Goal: Task Accomplishment & Management: Complete application form

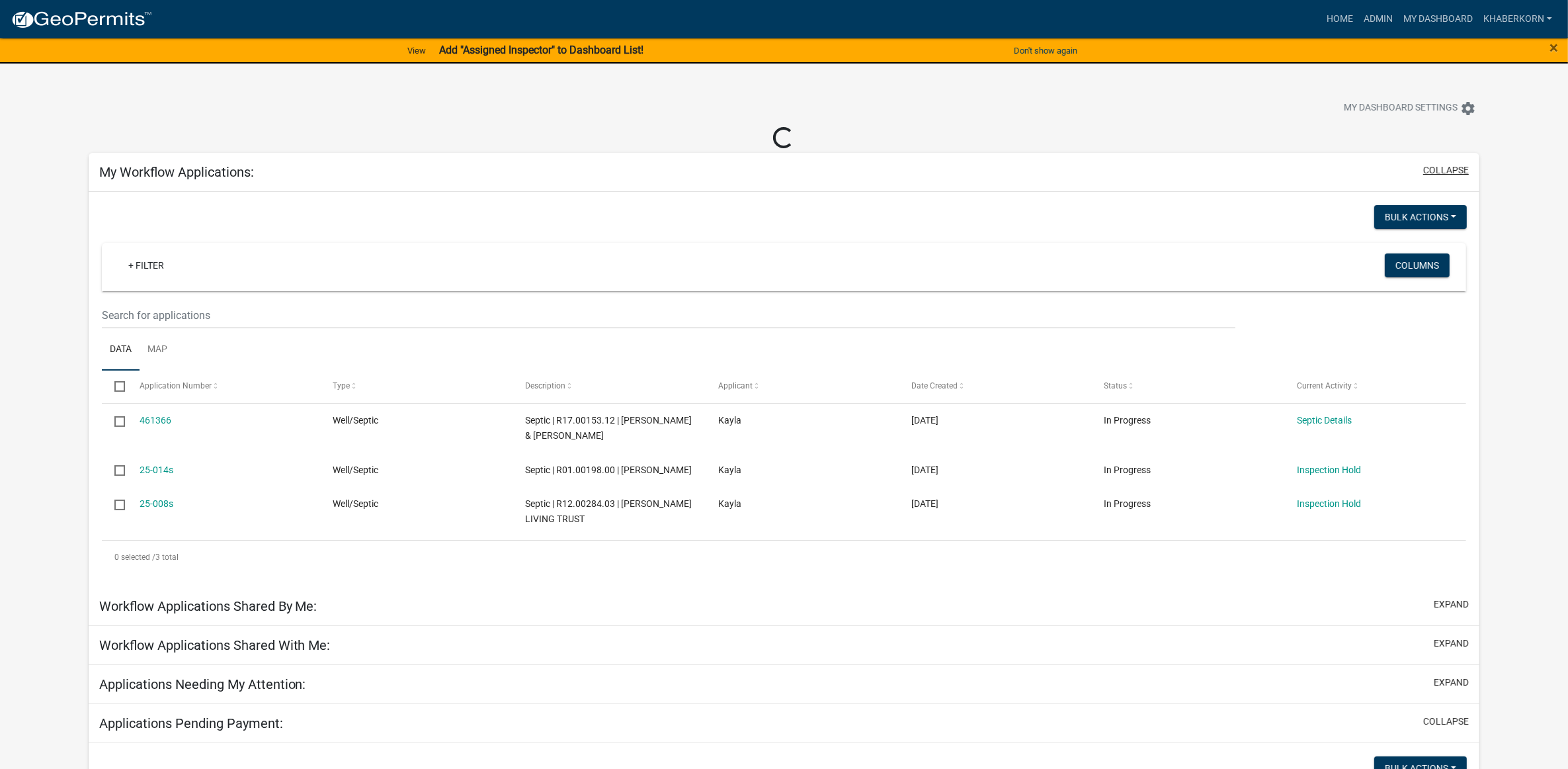
click at [1464, 170] on button "collapse" at bounding box center [1445, 170] width 45 height 14
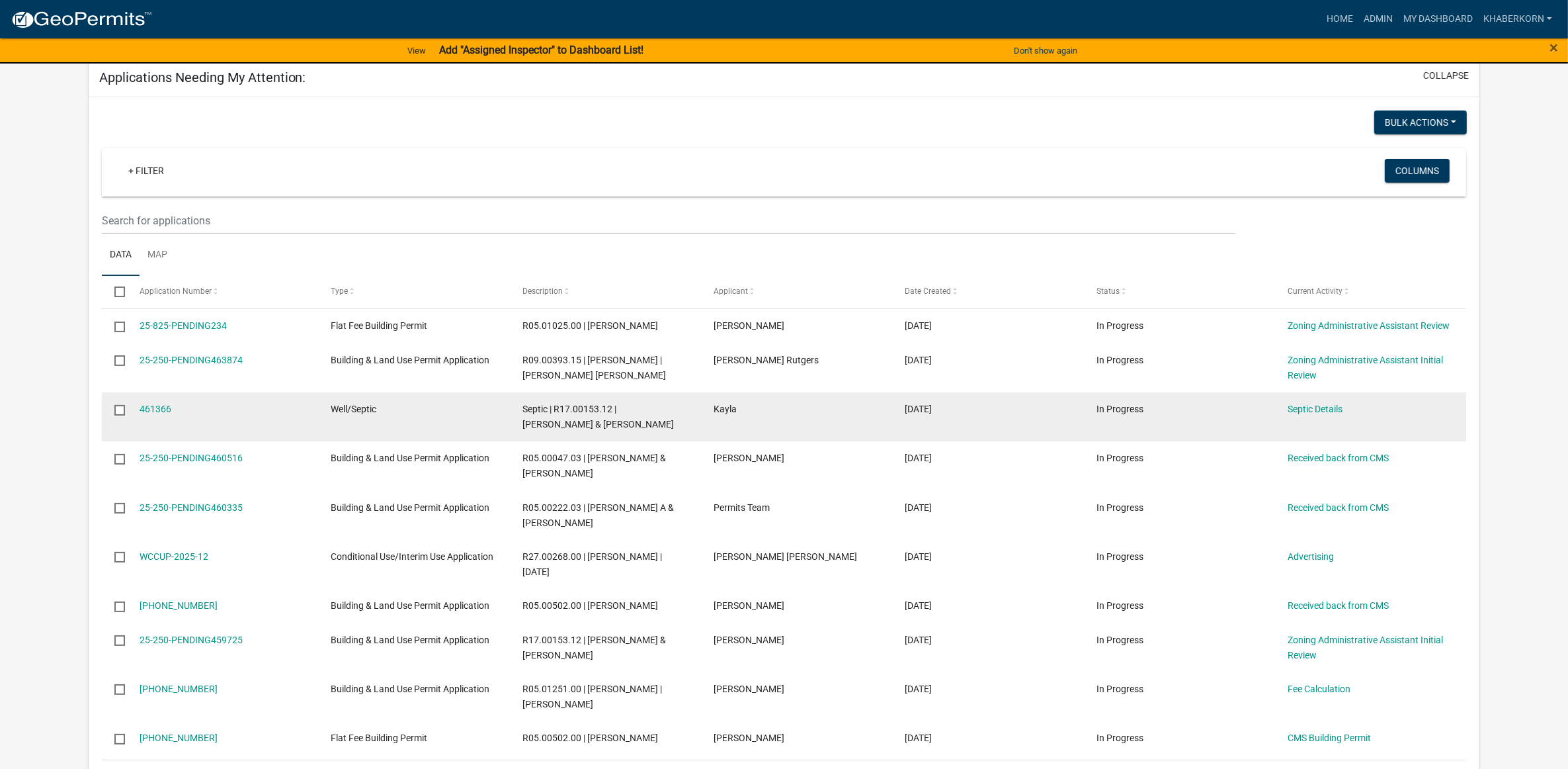
scroll to position [248, 0]
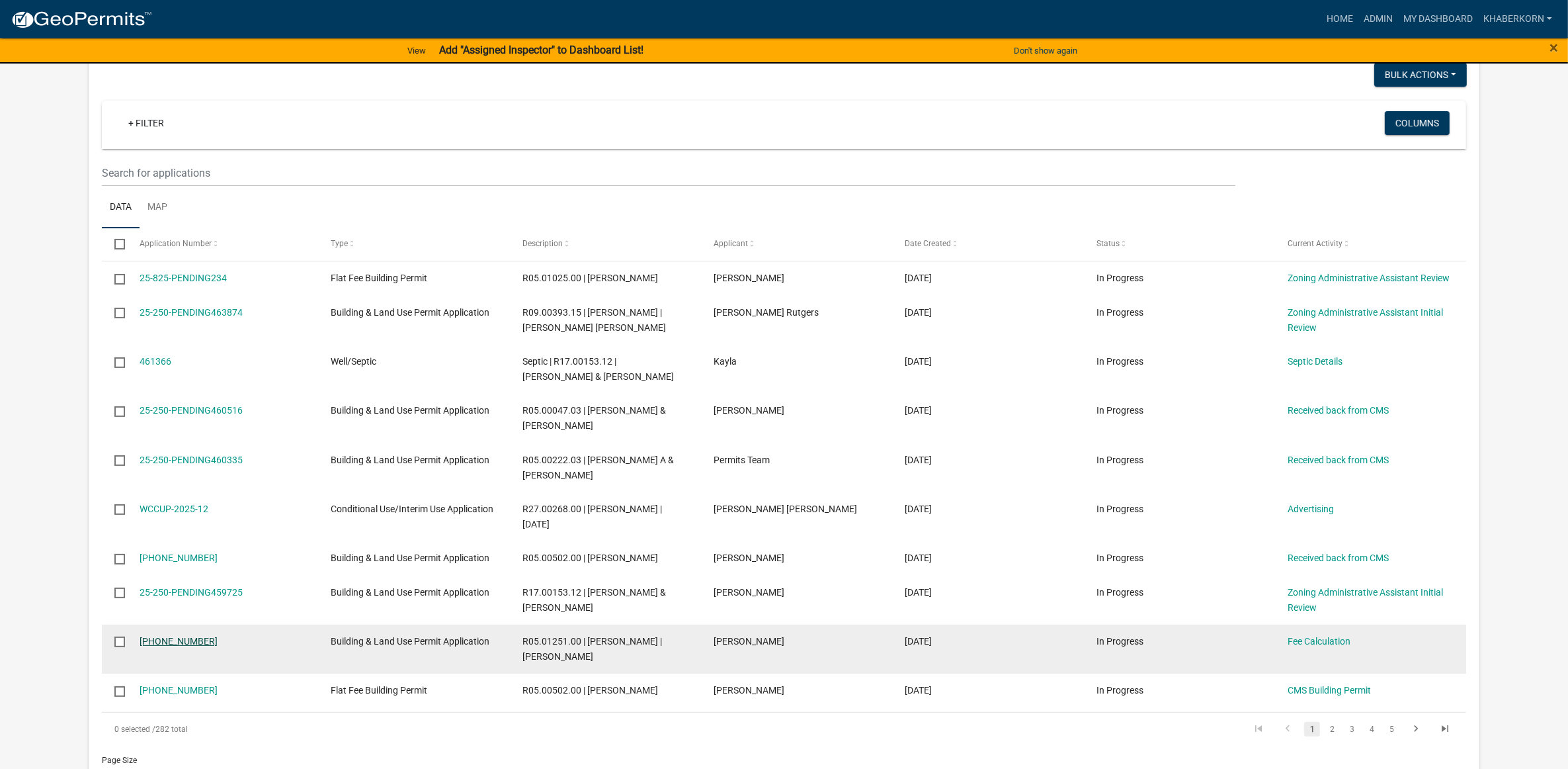
click at [180, 638] on link "[PHONE_NUMBER]" at bounding box center [179, 641] width 78 height 11
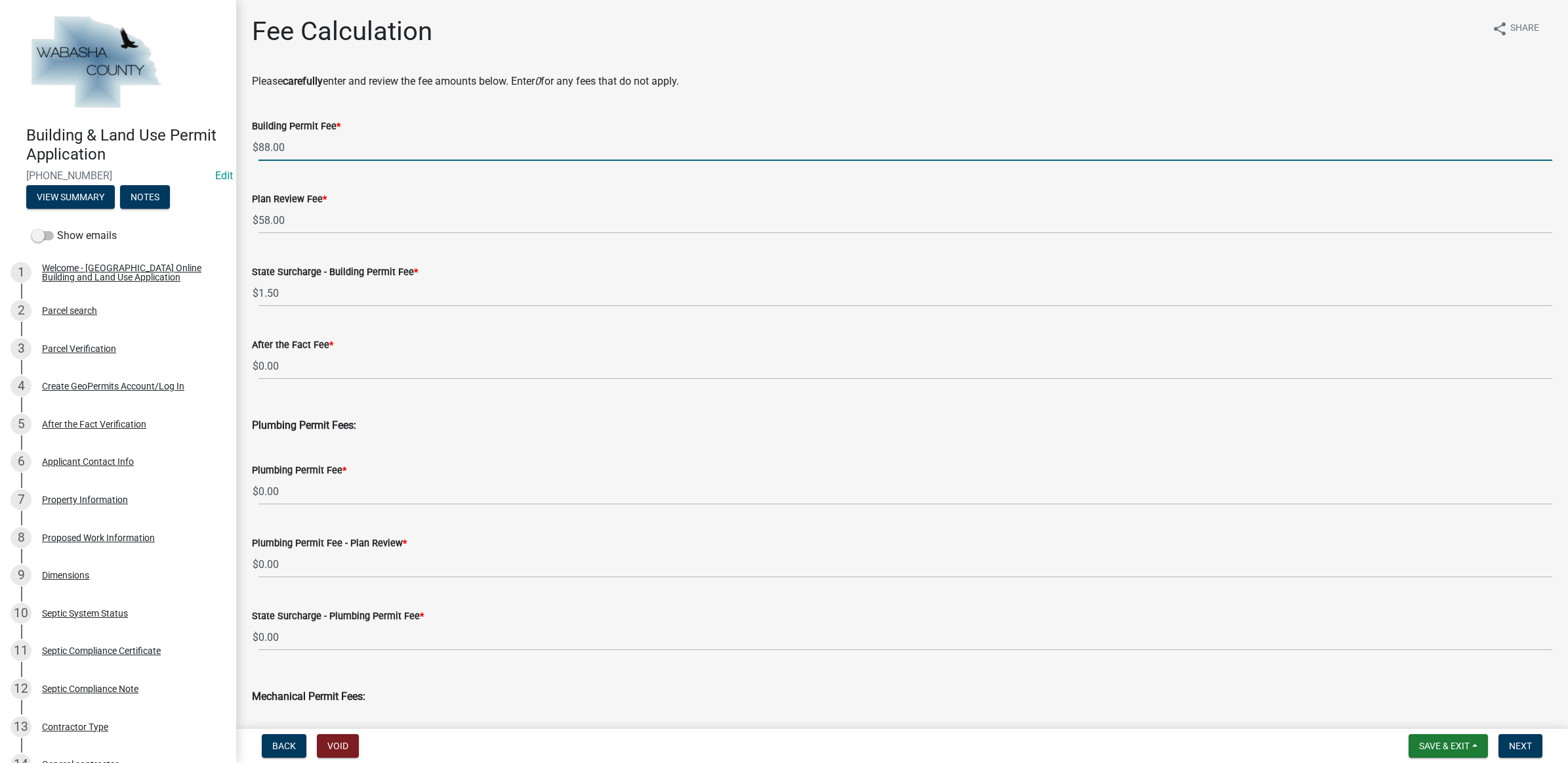
click at [315, 155] on input "88.00" at bounding box center [905, 147] width 1294 height 27
type input "95"
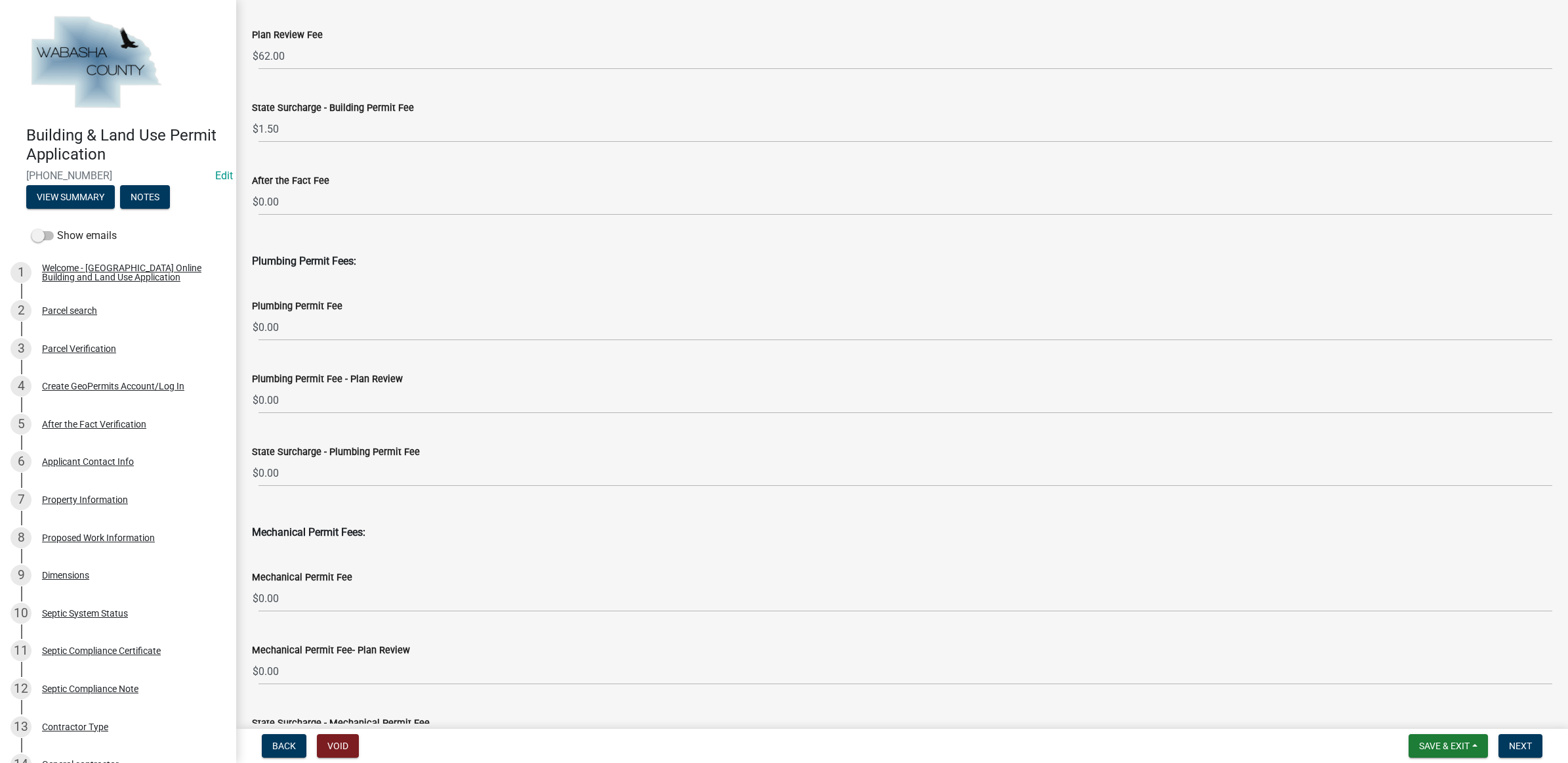
scroll to position [410, 0]
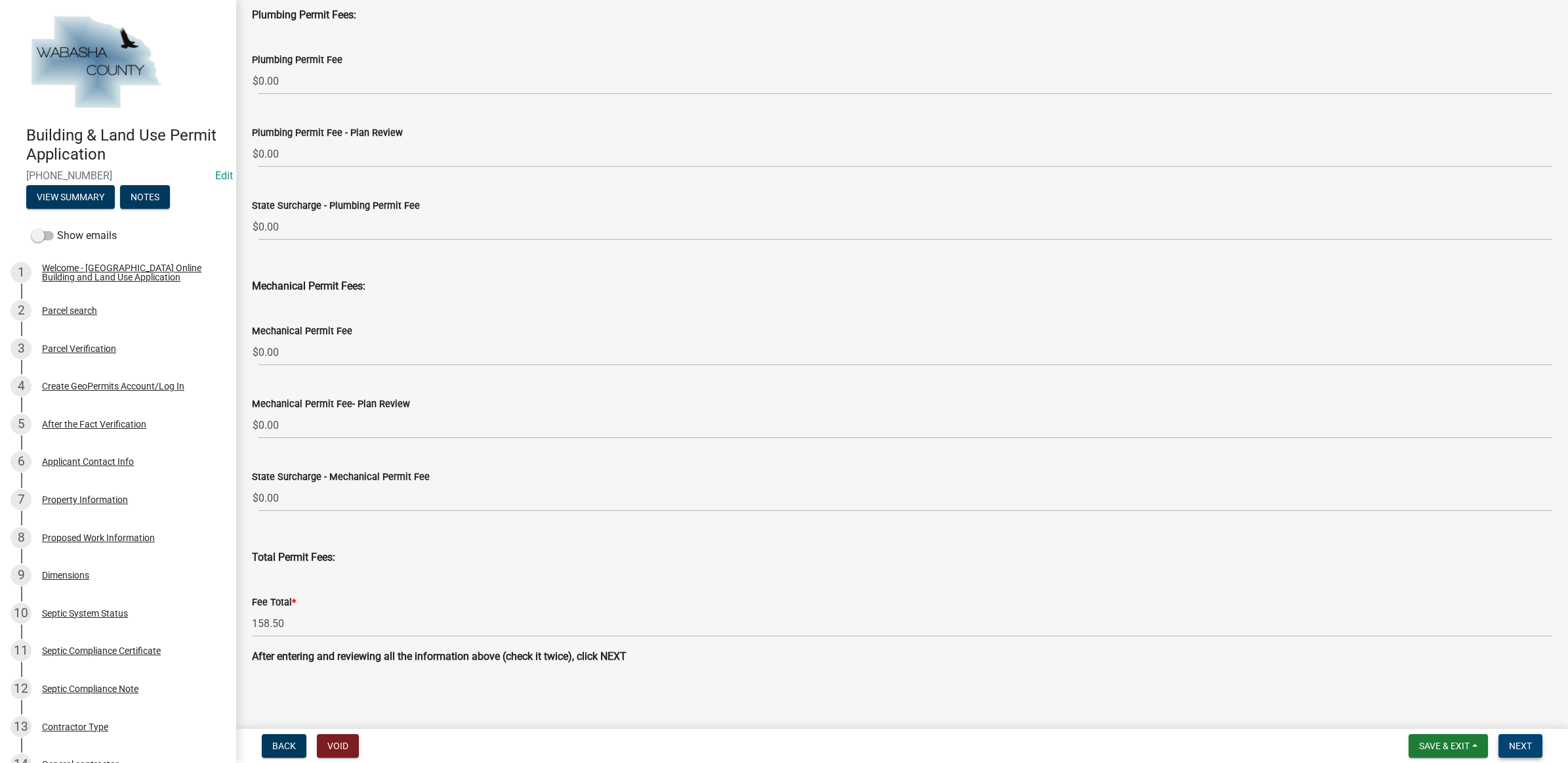
click at [1504, 739] on button "Next" at bounding box center [1520, 745] width 44 height 24
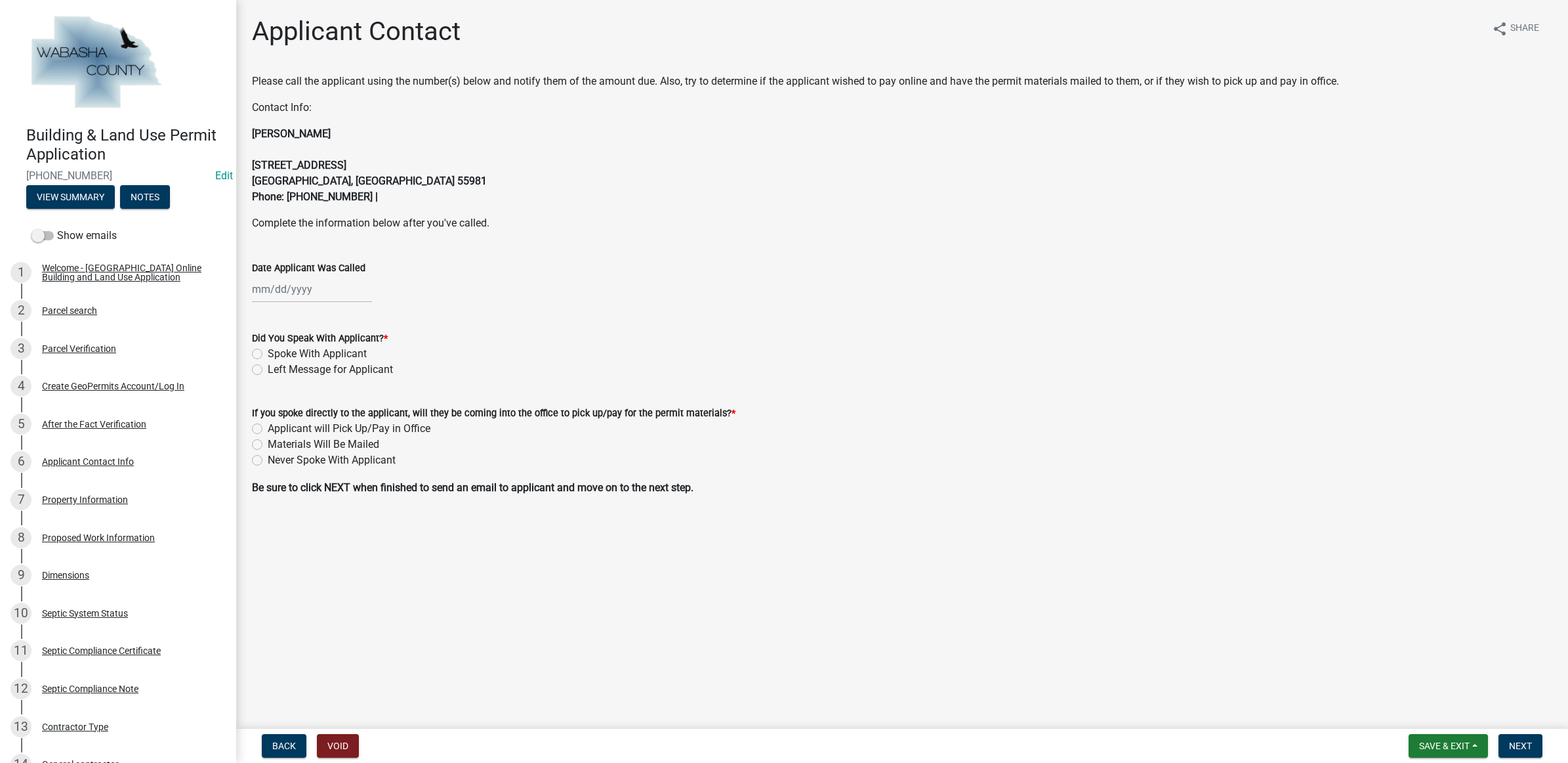
select select "8"
select select "2025"
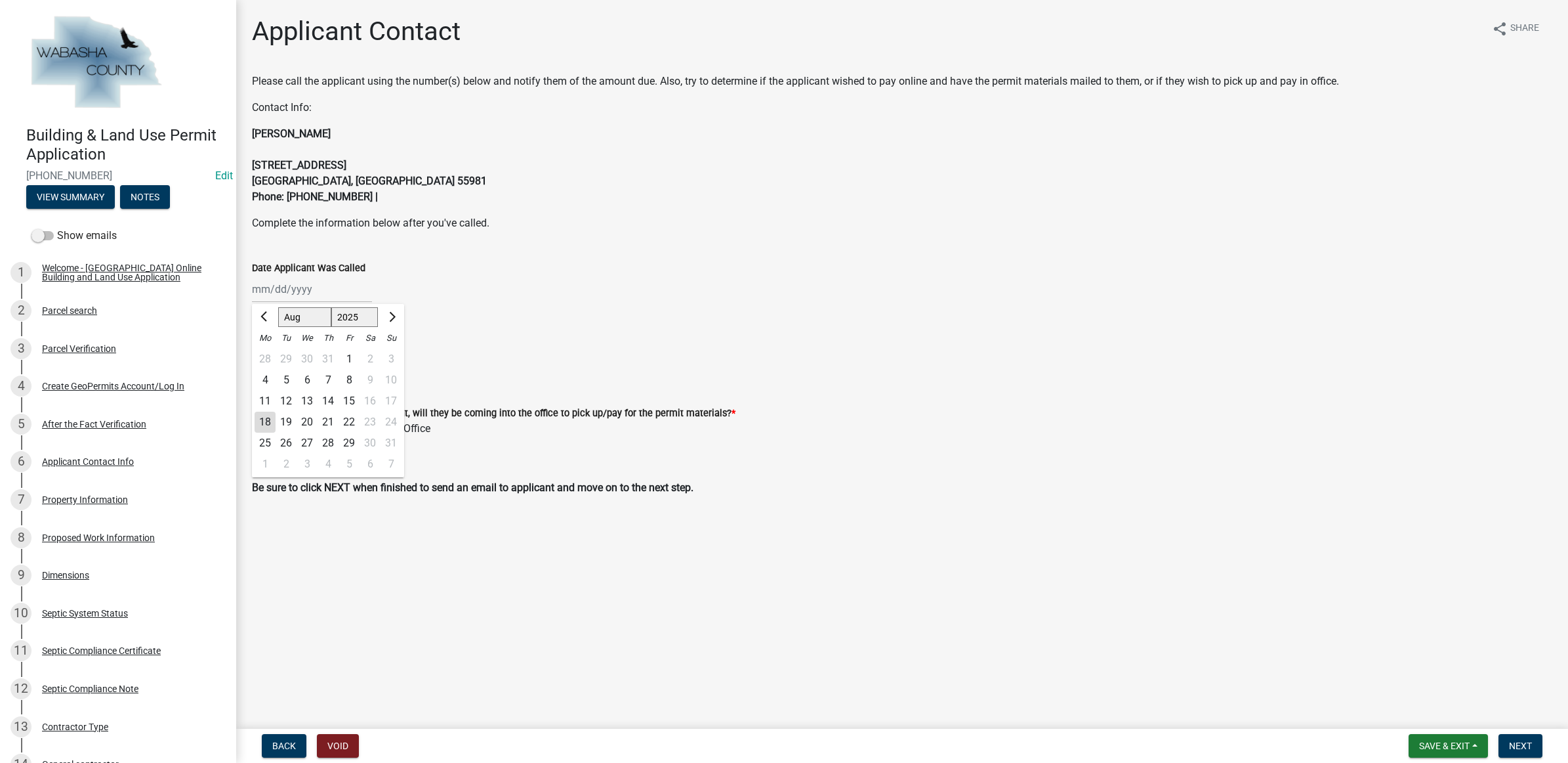
click at [320, 292] on div "Jan Feb Mar Apr May Jun [DATE] Aug Sep Oct Nov [DATE] 2025 2026 Mo Tu We Th Fr …" at bounding box center [312, 289] width 120 height 27
click at [270, 419] on div "18" at bounding box center [265, 422] width 21 height 21
type input "[DATE]"
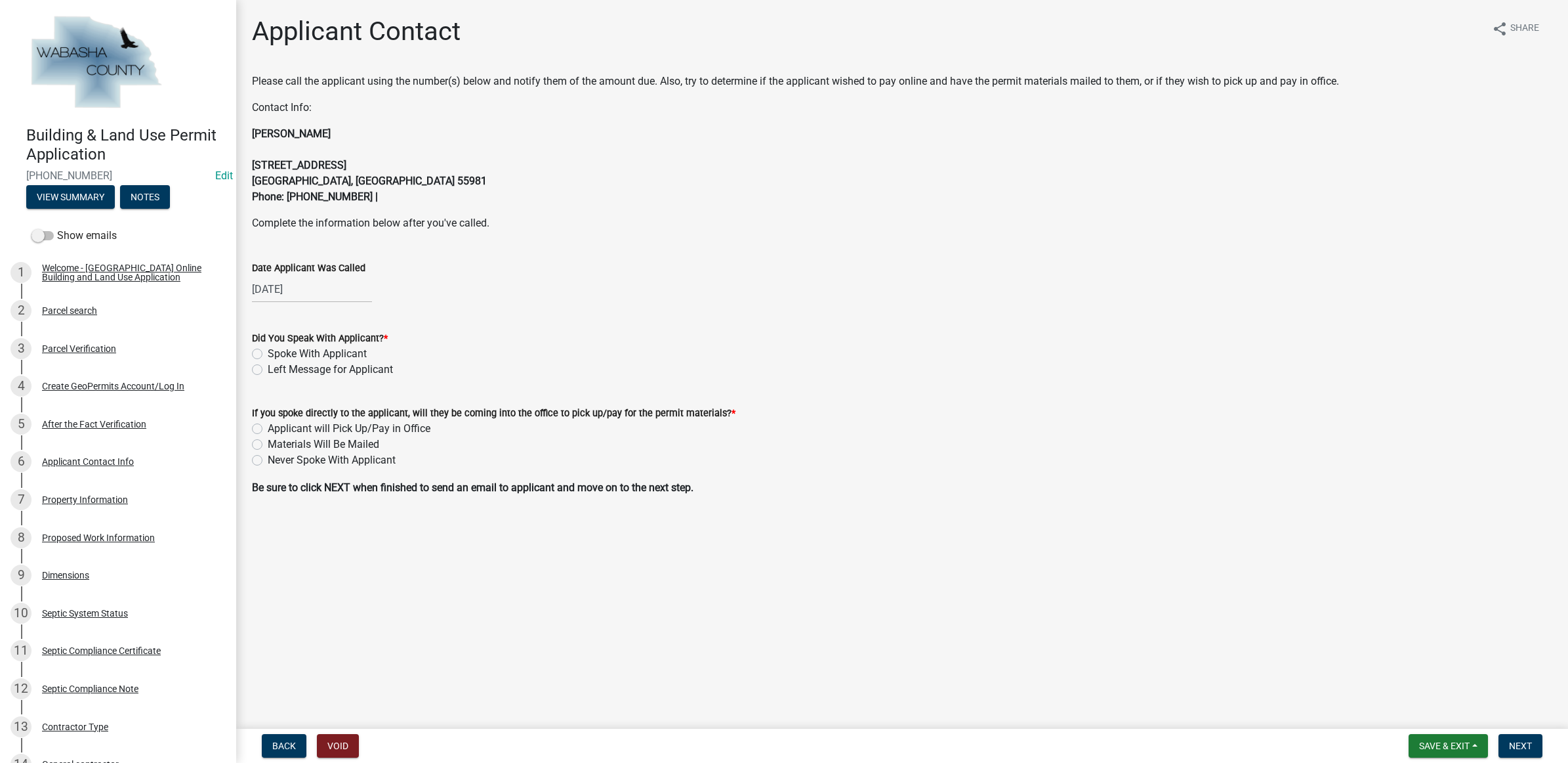
click at [299, 351] on label "Spoke With Applicant" at bounding box center [317, 354] width 99 height 16
click at [276, 351] on input "Spoke With Applicant" at bounding box center [272, 350] width 9 height 9
radio input "true"
click at [306, 424] on label "Applicant will Pick Up/Pay in Office" at bounding box center [348, 429] width 162 height 16
click at [276, 424] on input "Applicant will Pick Up/Pay in Office" at bounding box center [272, 425] width 9 height 9
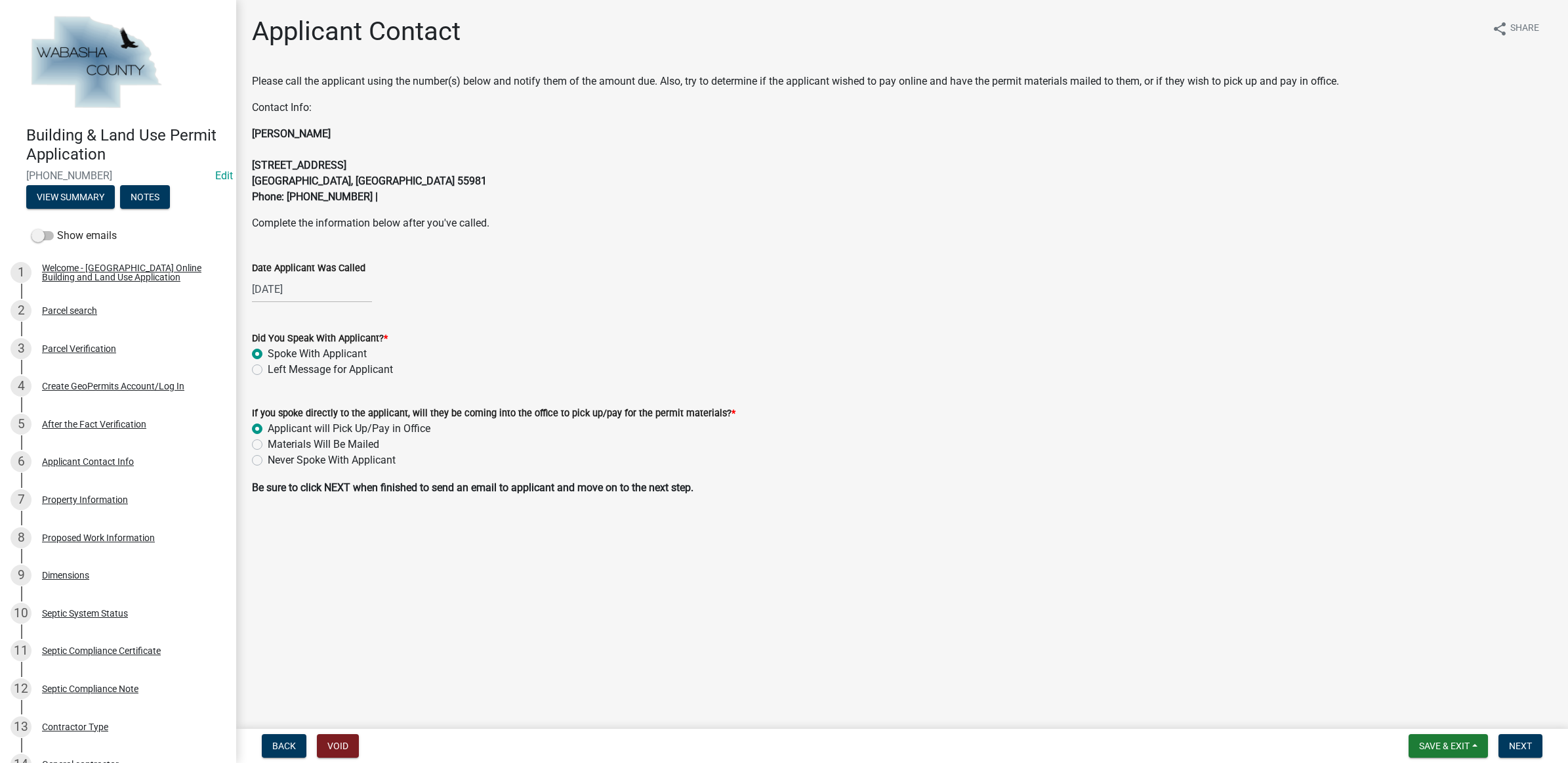
radio input "true"
click at [1540, 743] on button "Next" at bounding box center [1520, 745] width 44 height 24
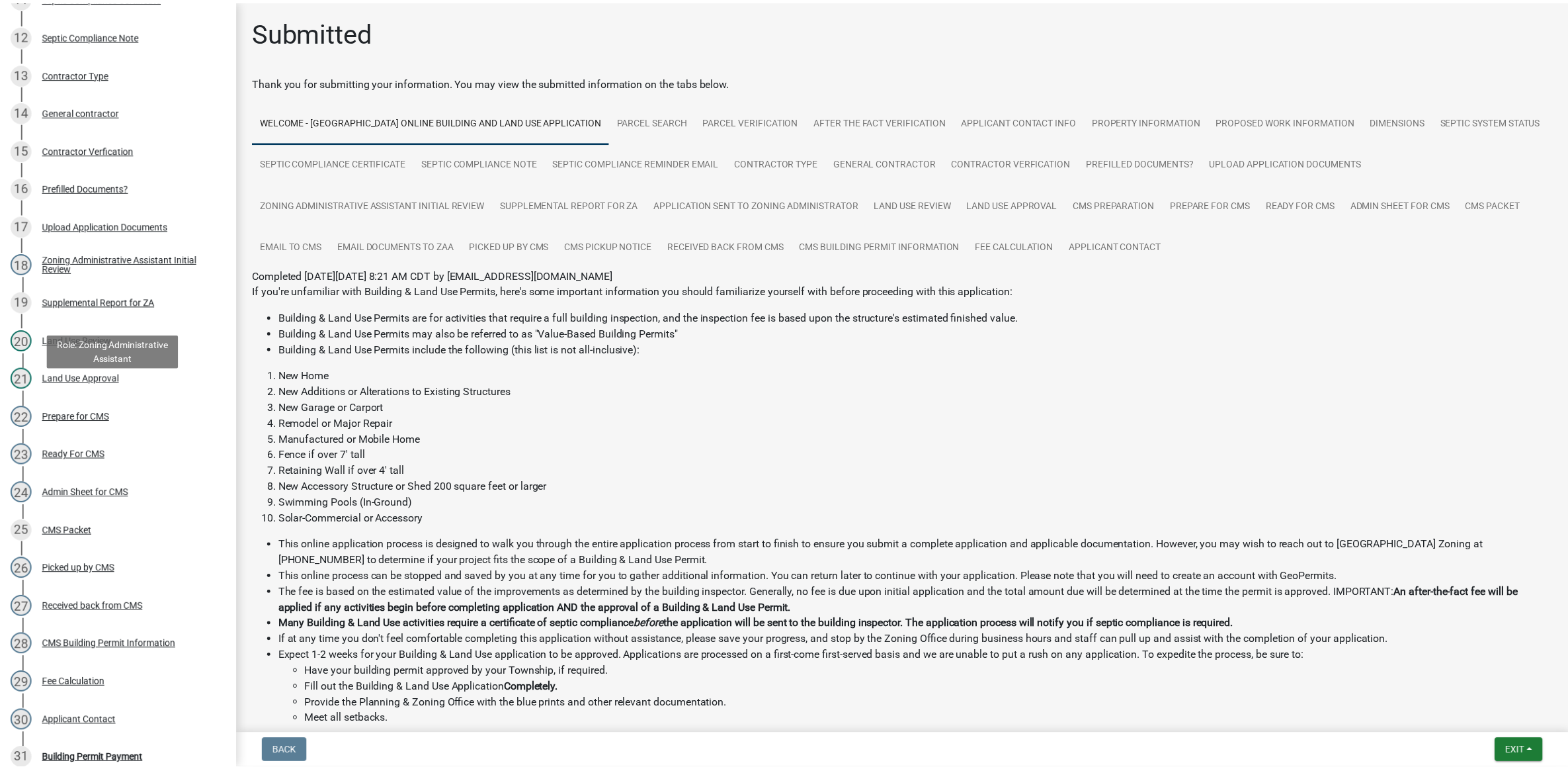
scroll to position [910, 0]
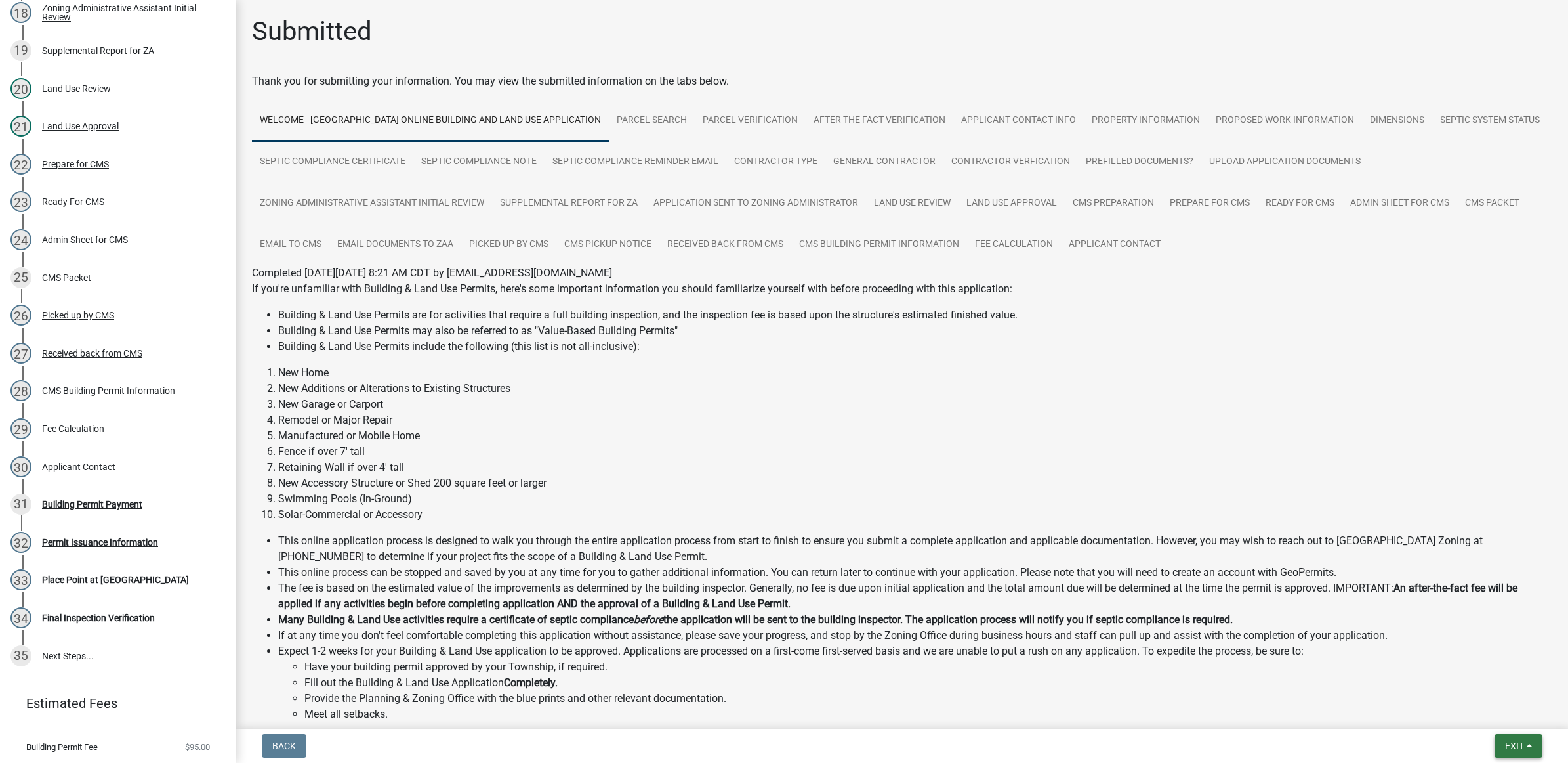
click at [1526, 746] on button "Exit" at bounding box center [1518, 745] width 48 height 24
click at [1501, 710] on button "Save & Exit" at bounding box center [1489, 712] width 105 height 31
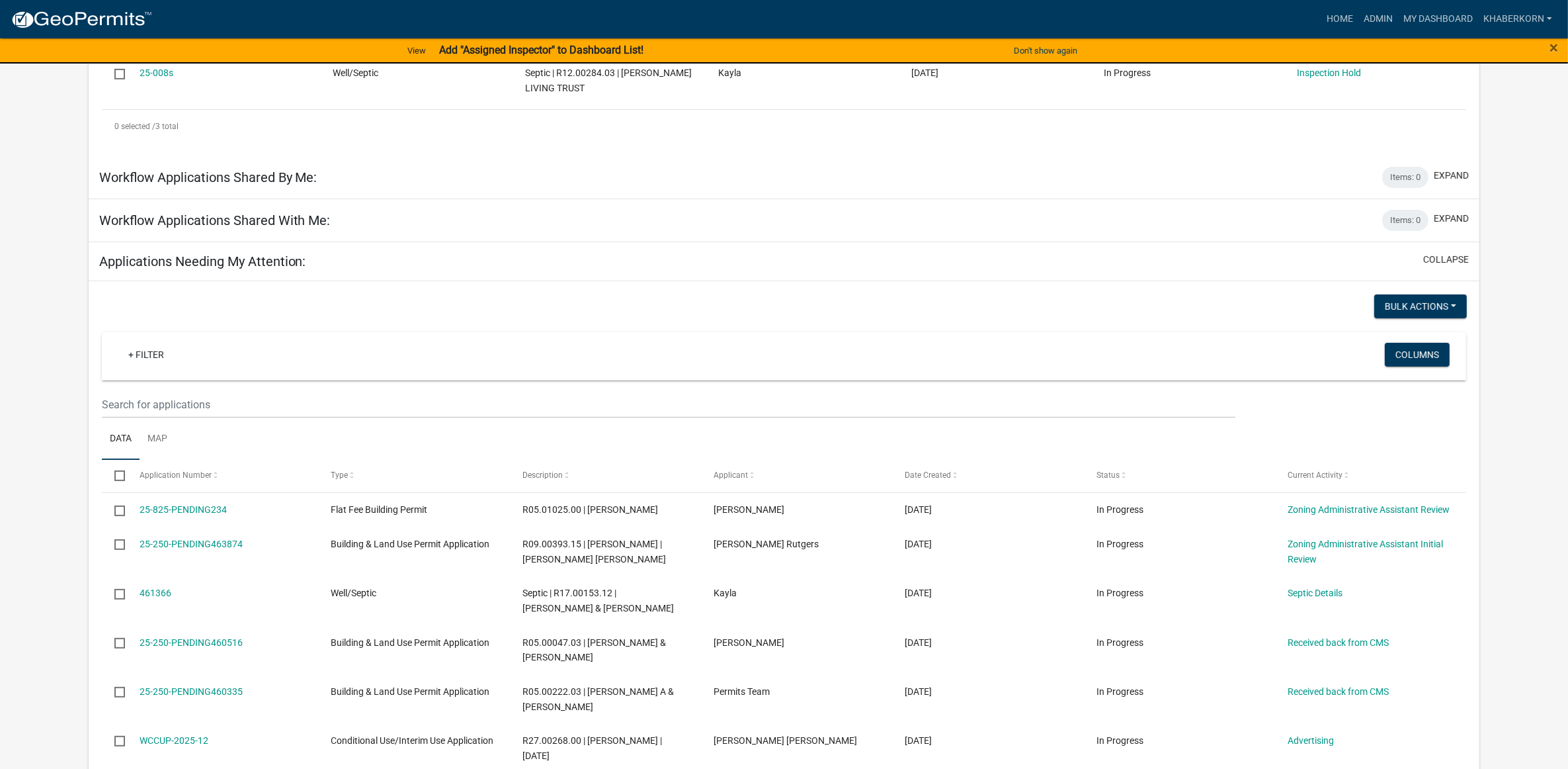
scroll to position [413, 0]
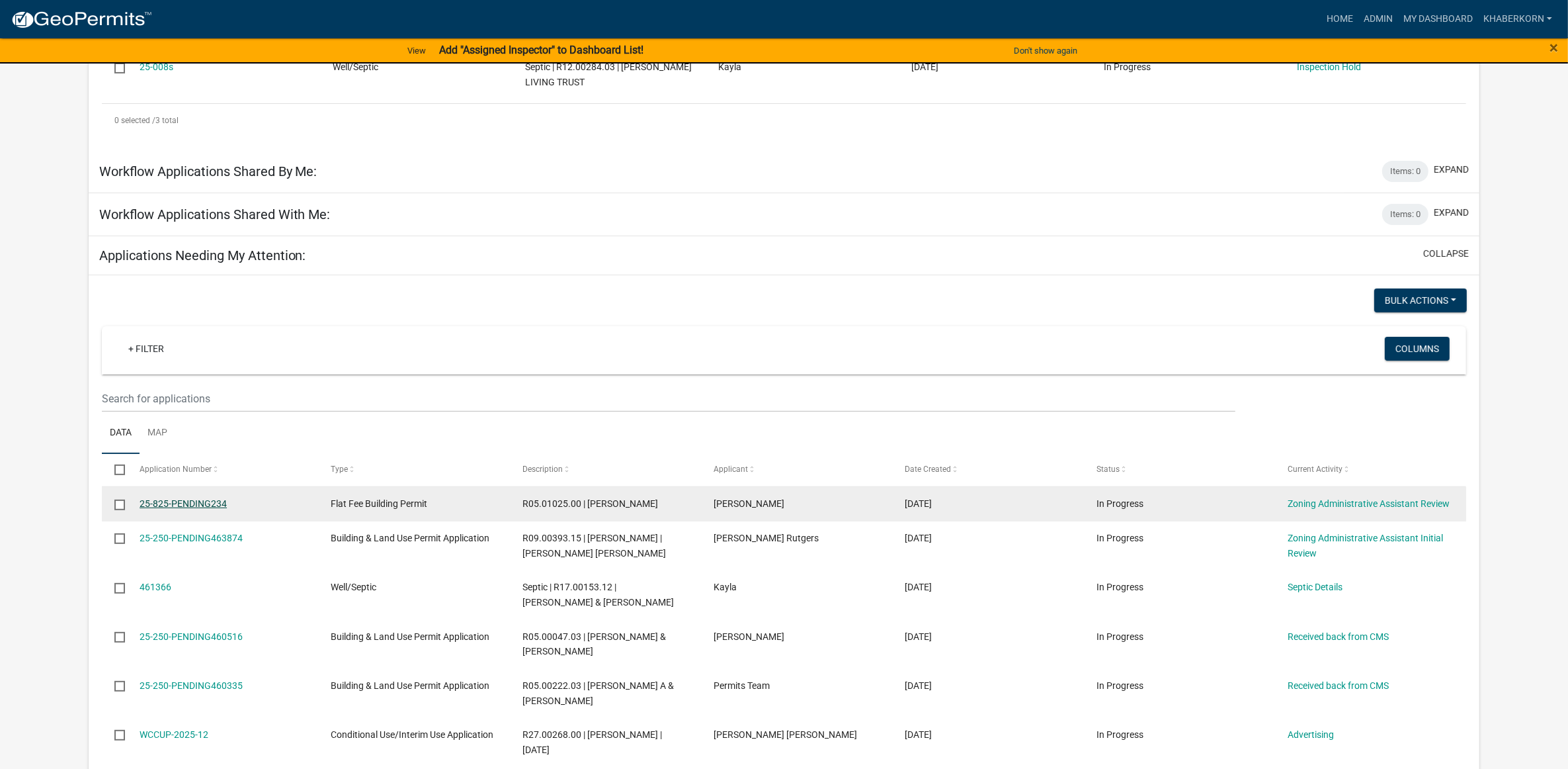
click at [179, 509] on link "25-825-PENDING234" at bounding box center [183, 504] width 87 height 11
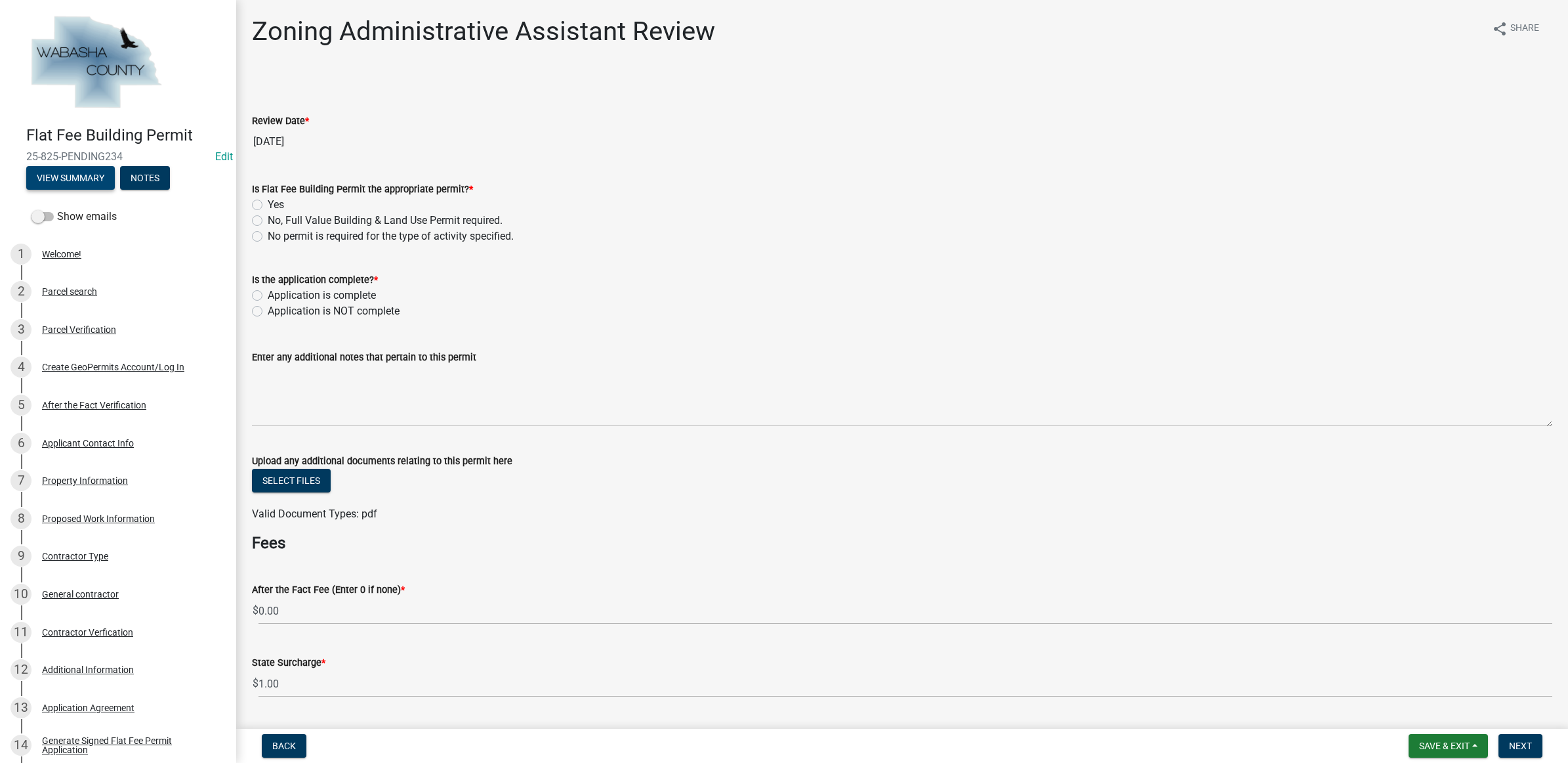
click at [91, 186] on button "View Summary" at bounding box center [71, 178] width 89 height 24
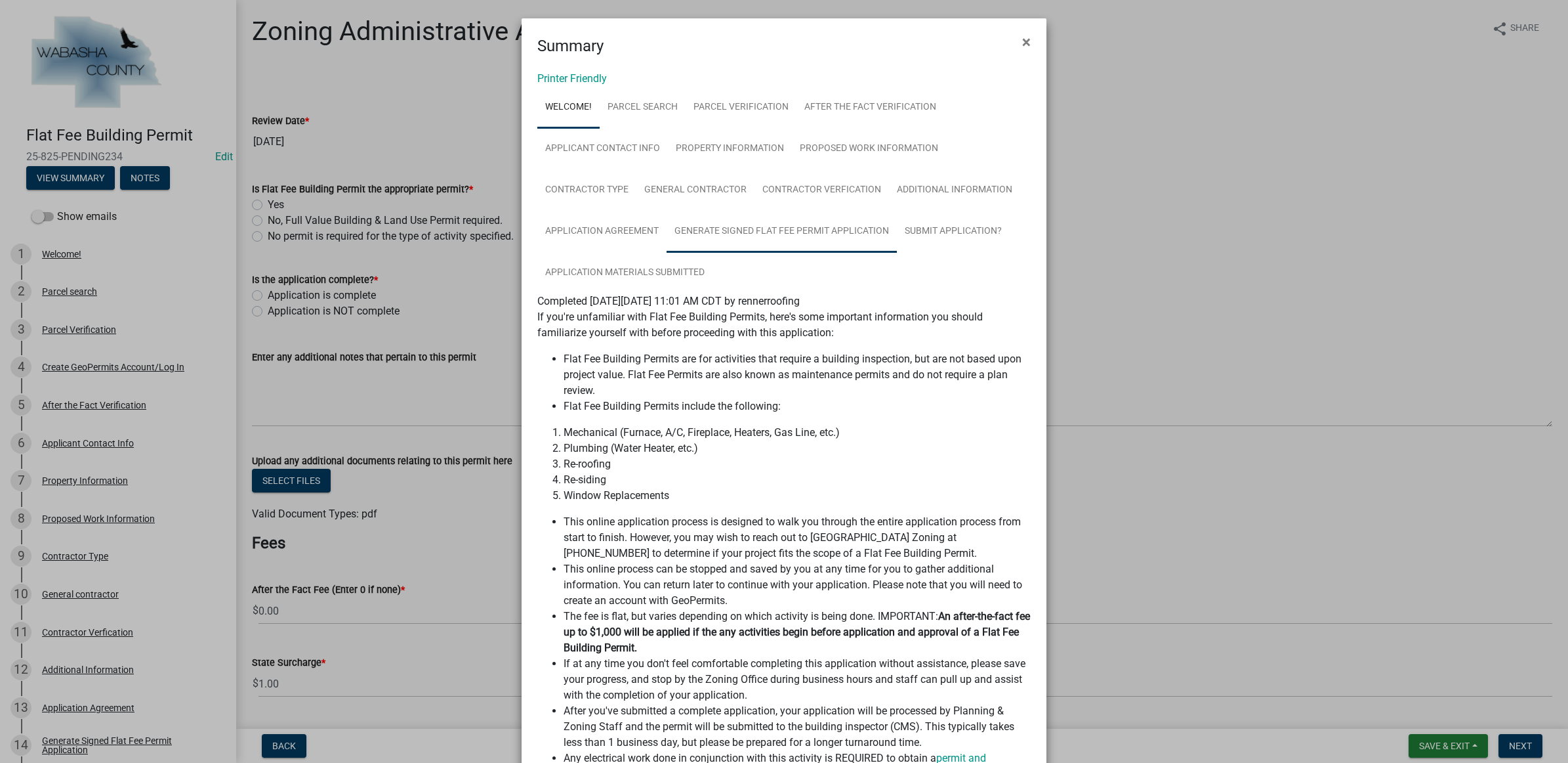
click at [722, 224] on link "Generate Signed Flat Fee Permit Application" at bounding box center [782, 231] width 230 height 42
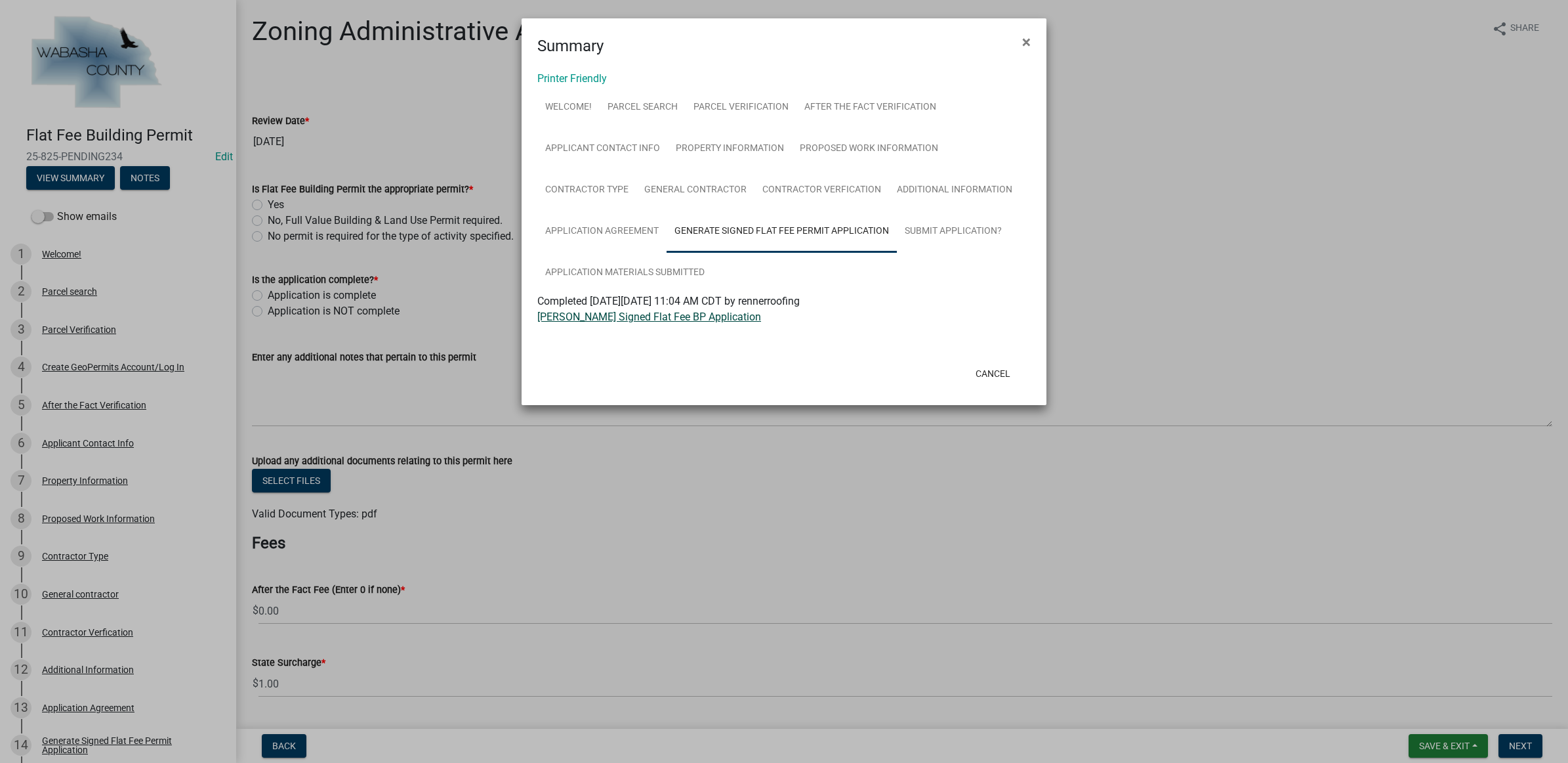
click at [668, 319] on link "[PERSON_NAME] Signed Flat Fee BP Application" at bounding box center [649, 316] width 224 height 12
click at [984, 368] on button "Cancel" at bounding box center [993, 373] width 56 height 24
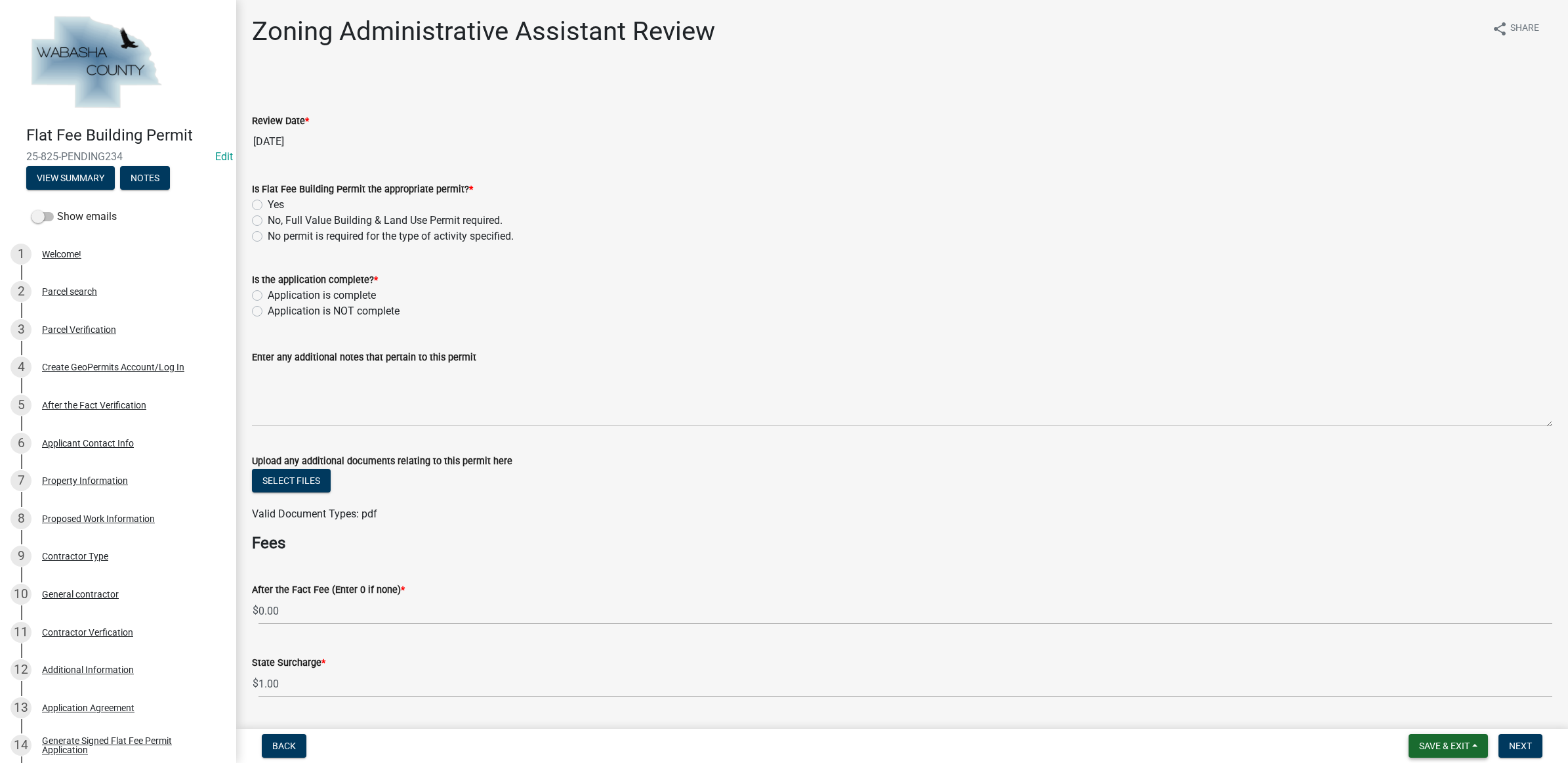
click at [1408, 746] on button "Save & Exit" at bounding box center [1448, 745] width 79 height 24
click at [1408, 719] on button "Save & Exit" at bounding box center [1435, 712] width 105 height 31
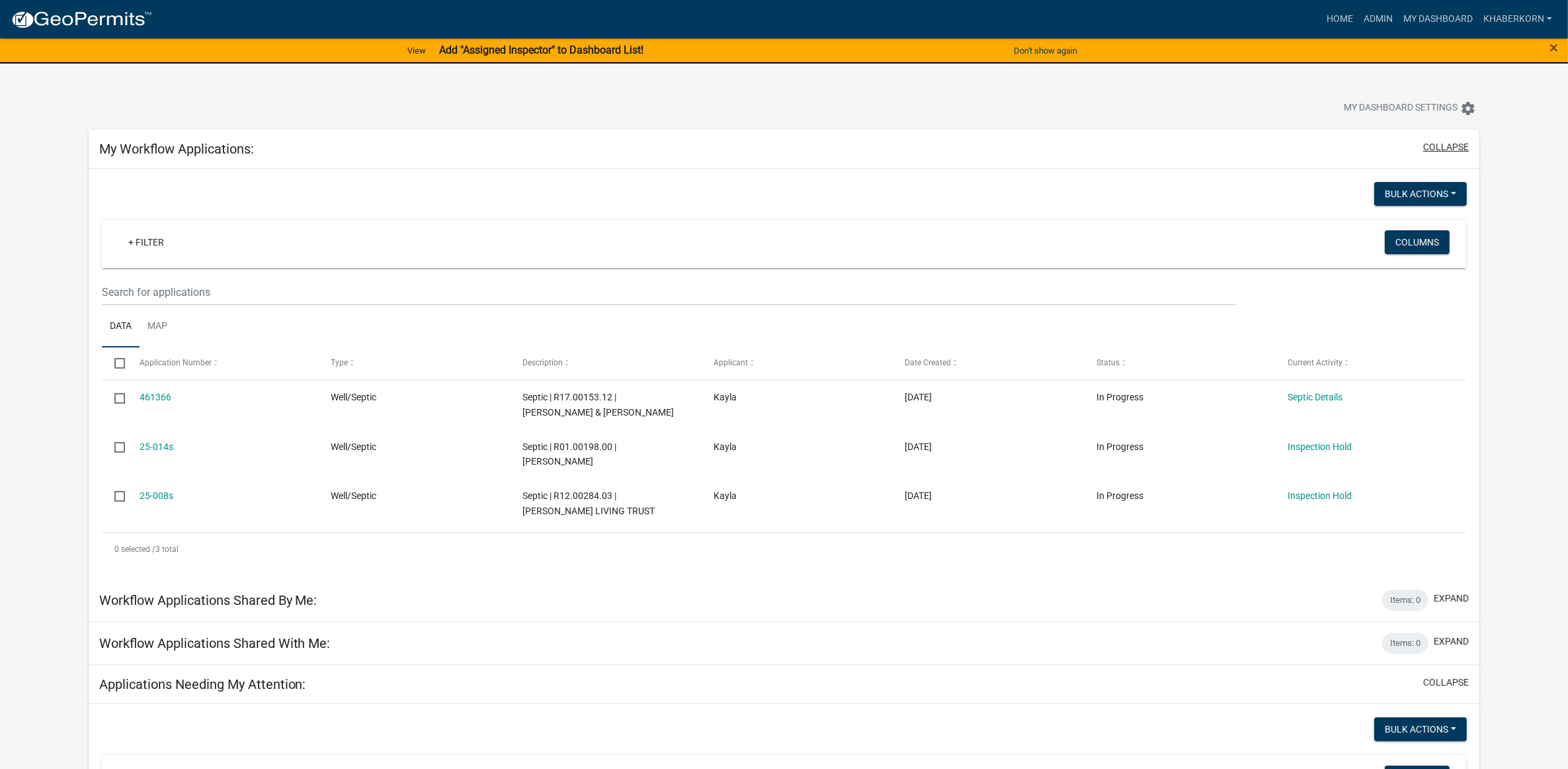
click at [1439, 142] on button "collapse" at bounding box center [1445, 146] width 45 height 14
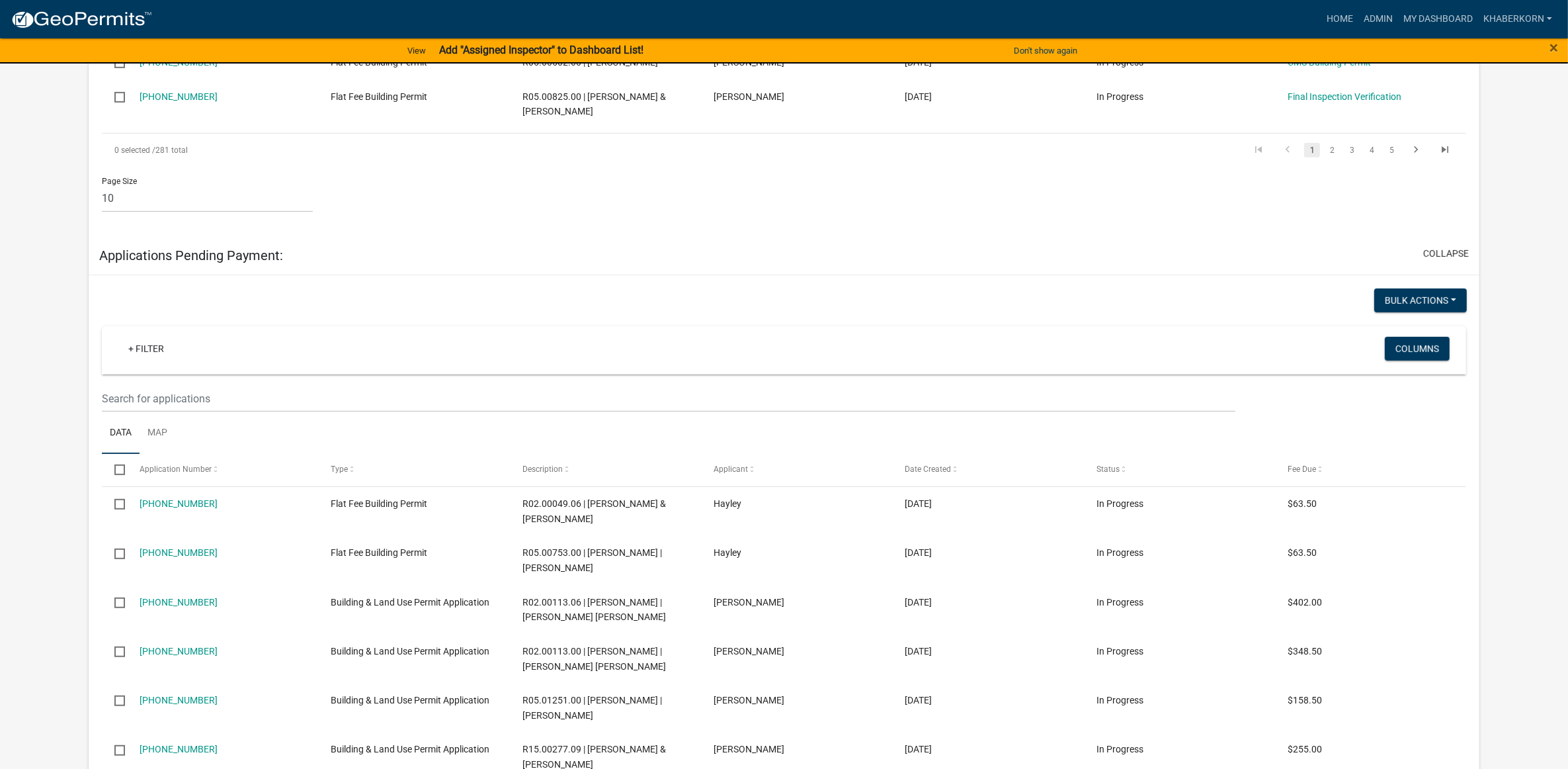
scroll to position [579, 0]
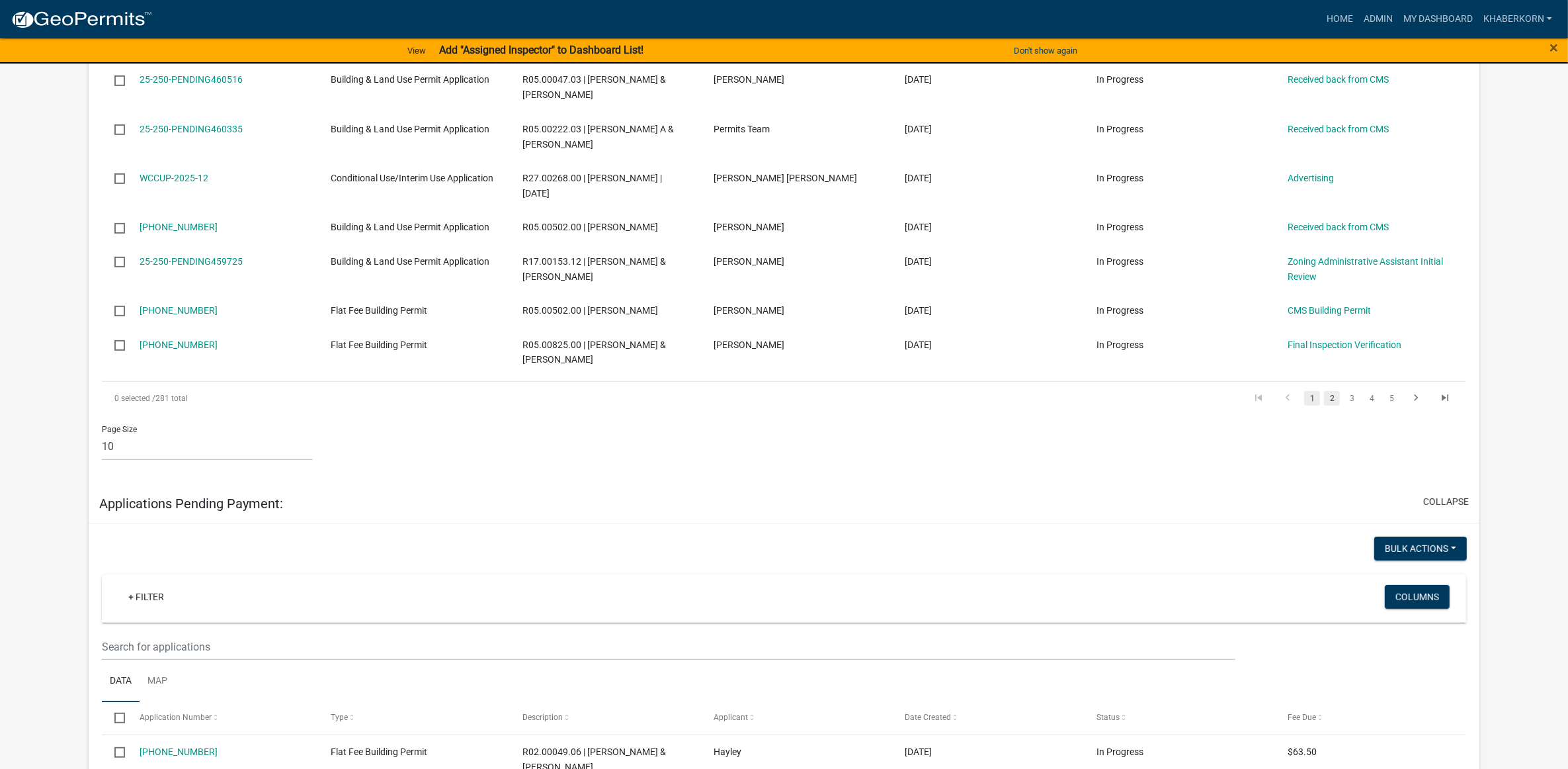
click at [1331, 397] on link "2" at bounding box center [1332, 398] width 16 height 14
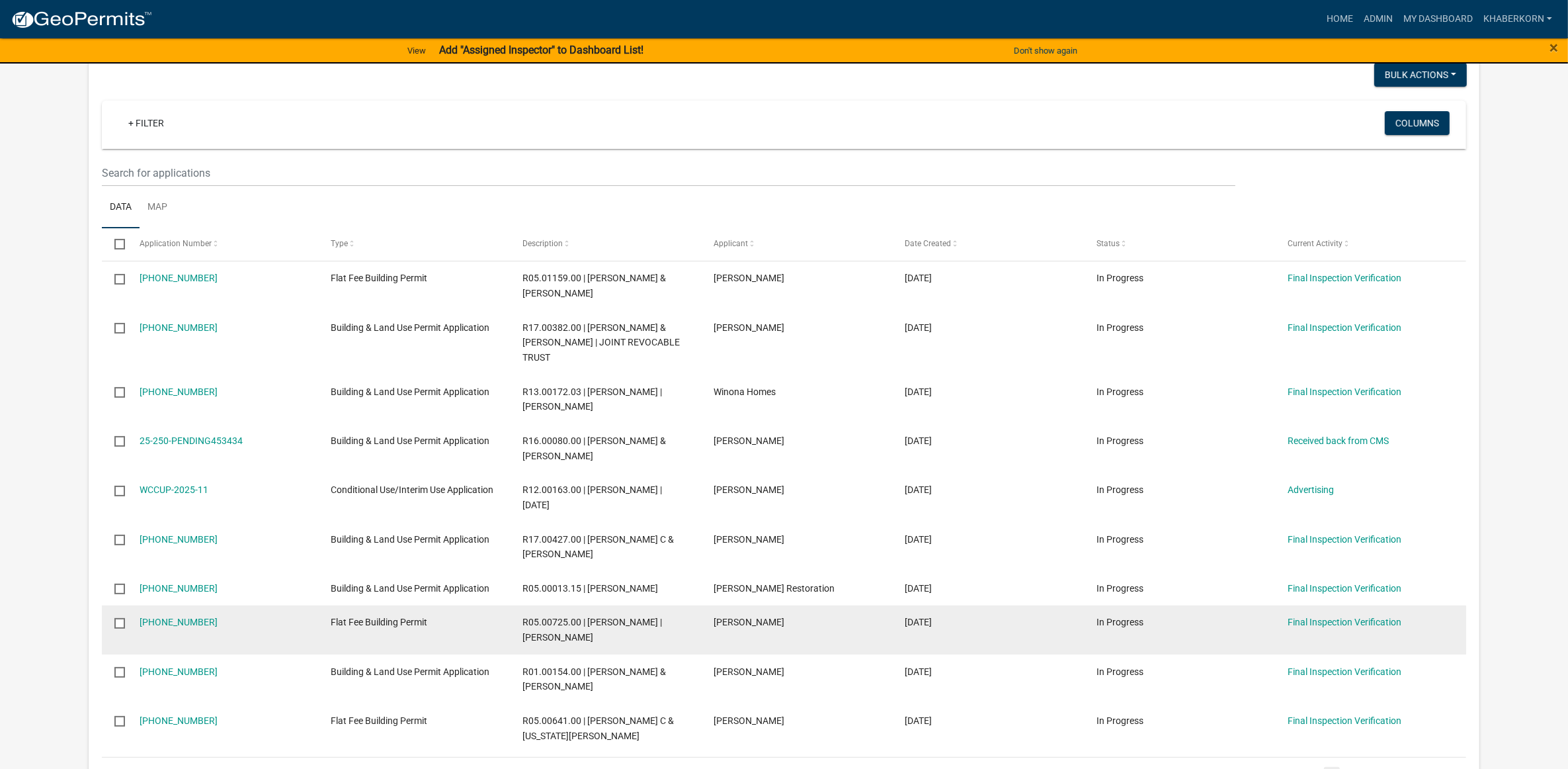
scroll to position [331, 0]
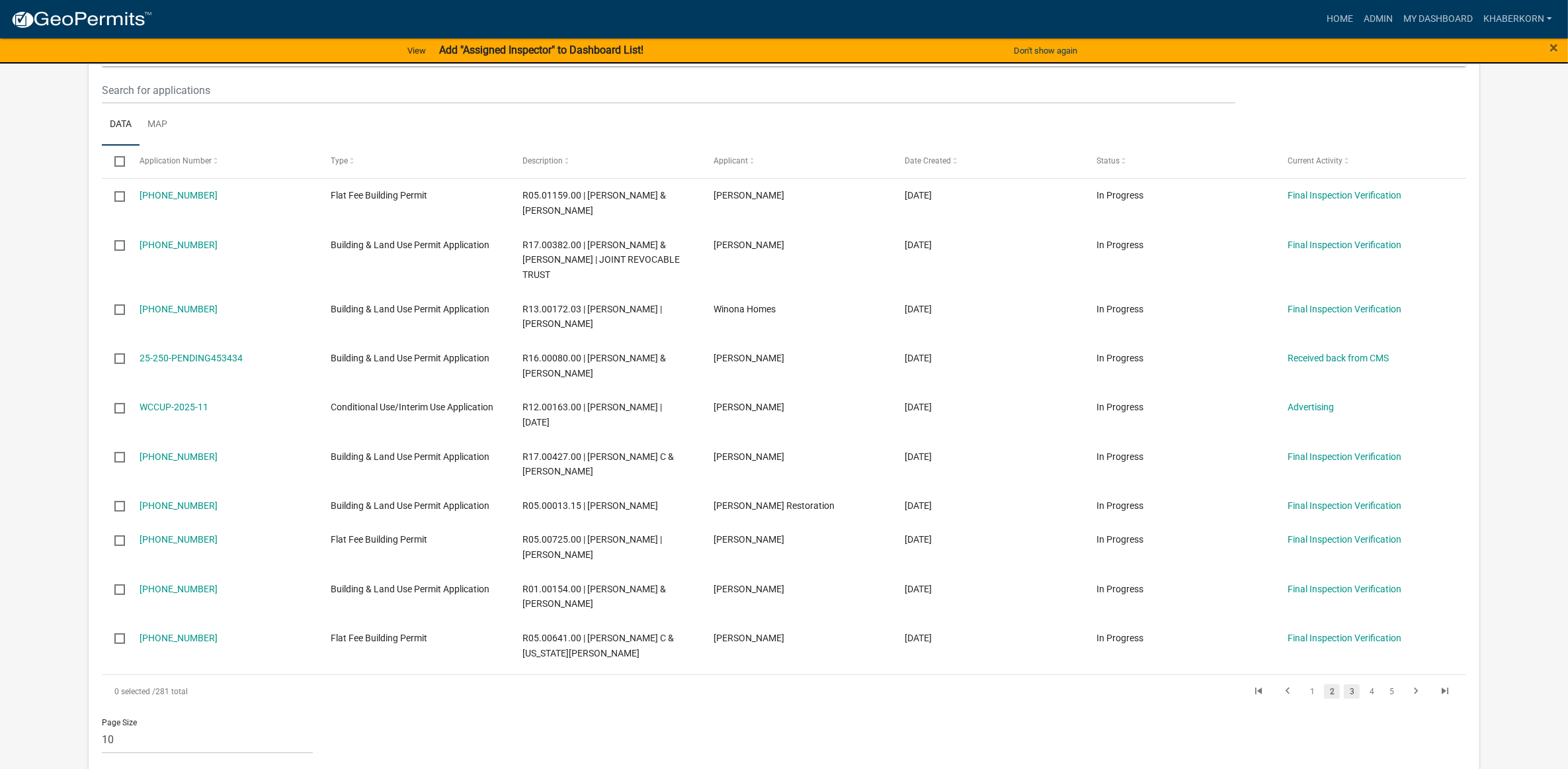
click at [1355, 684] on link "3" at bounding box center [1352, 691] width 16 height 14
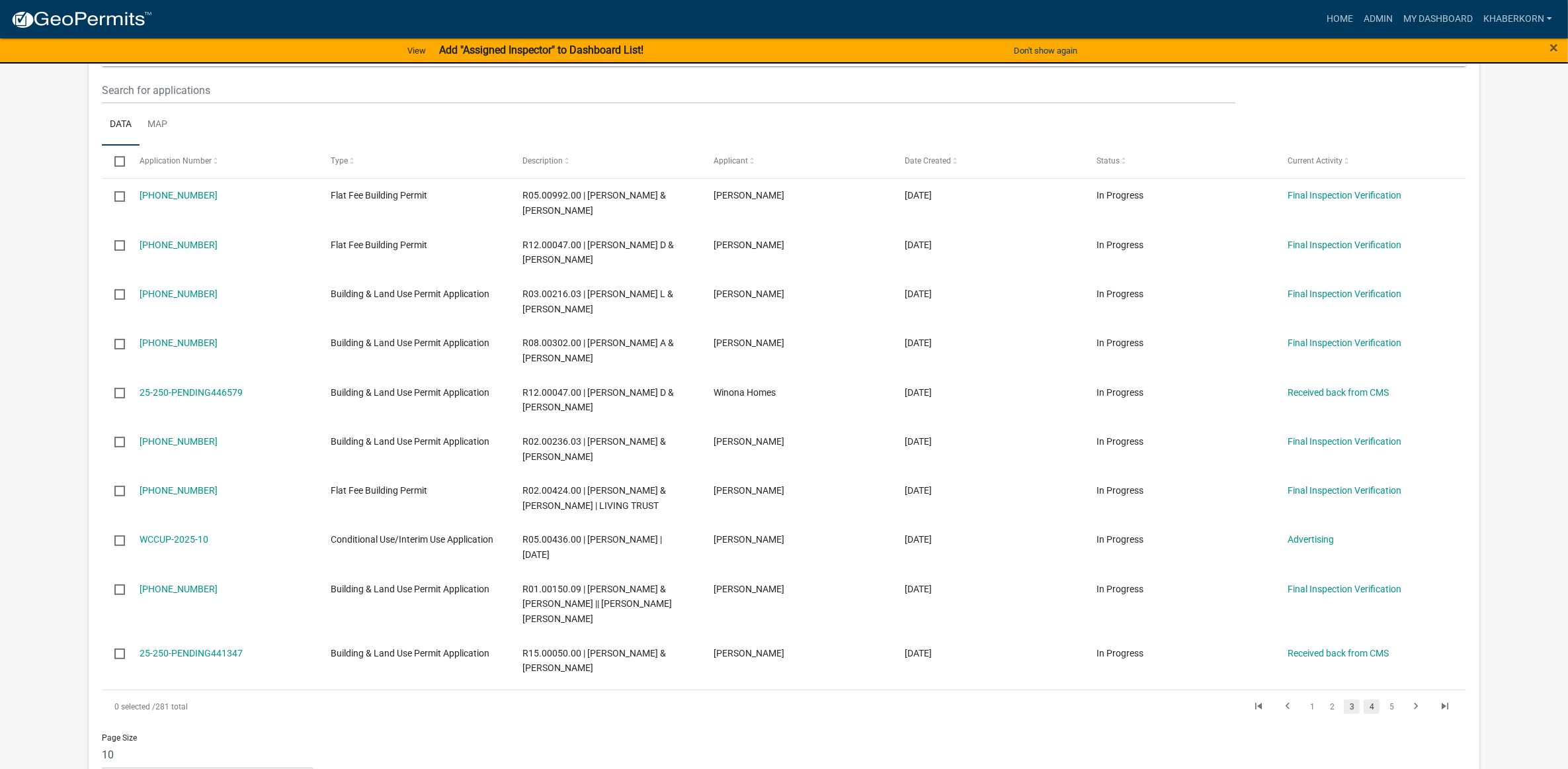
click at [1373, 699] on link "4" at bounding box center [1371, 706] width 16 height 14
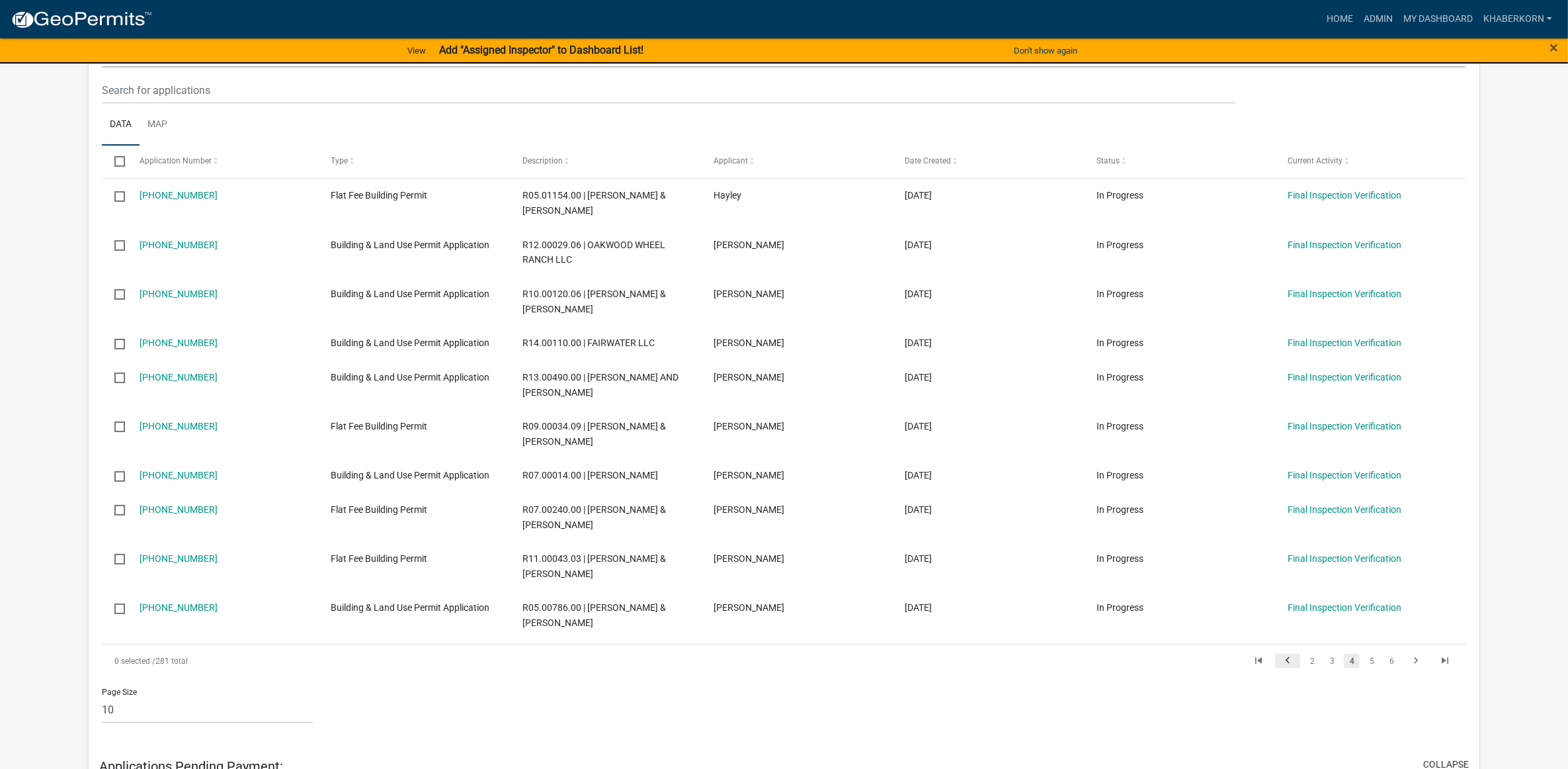
click at [1298, 667] on link "go to previous page" at bounding box center [1287, 661] width 25 height 14
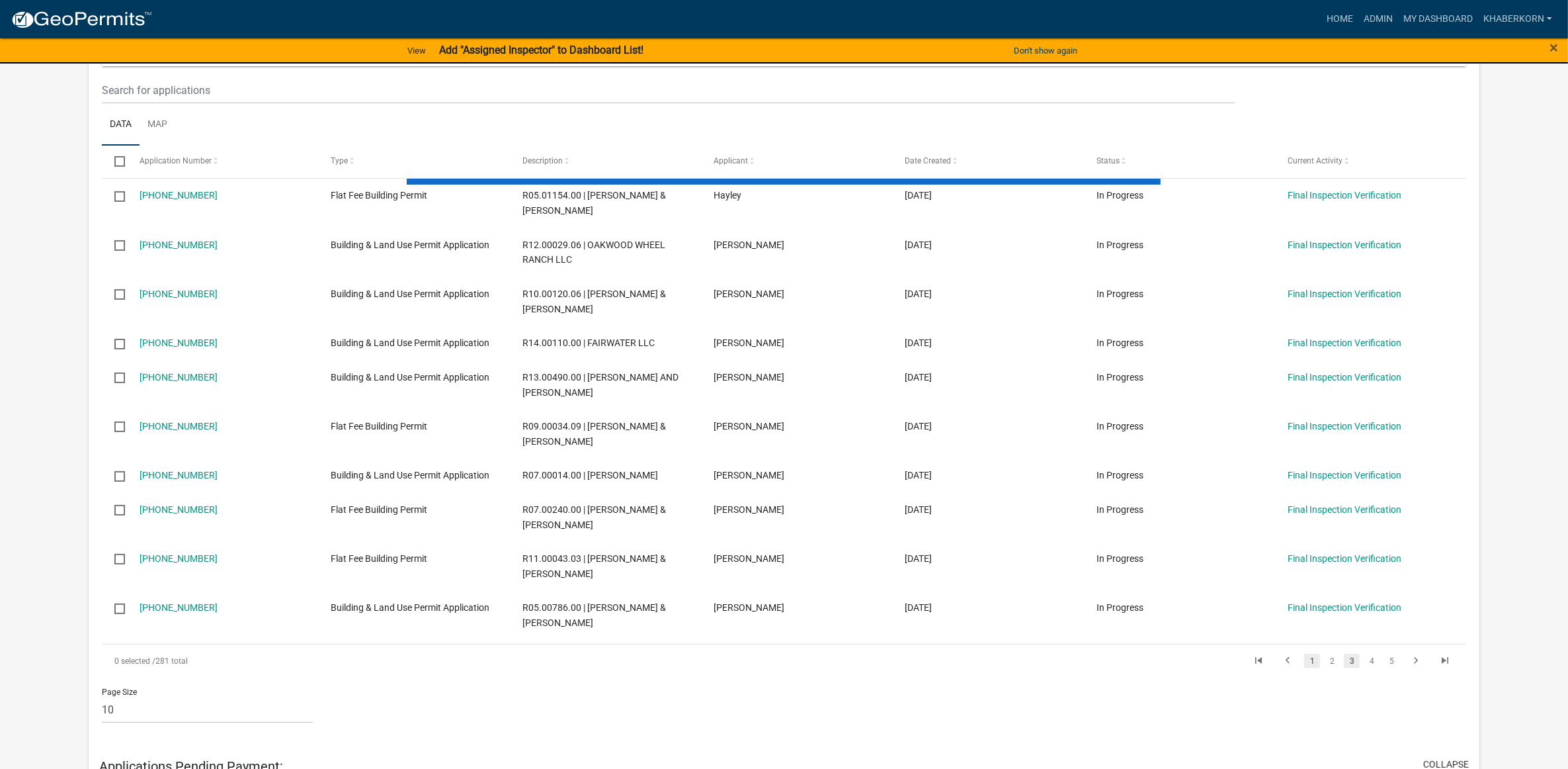
click at [1308, 663] on link "1" at bounding box center [1312, 661] width 16 height 14
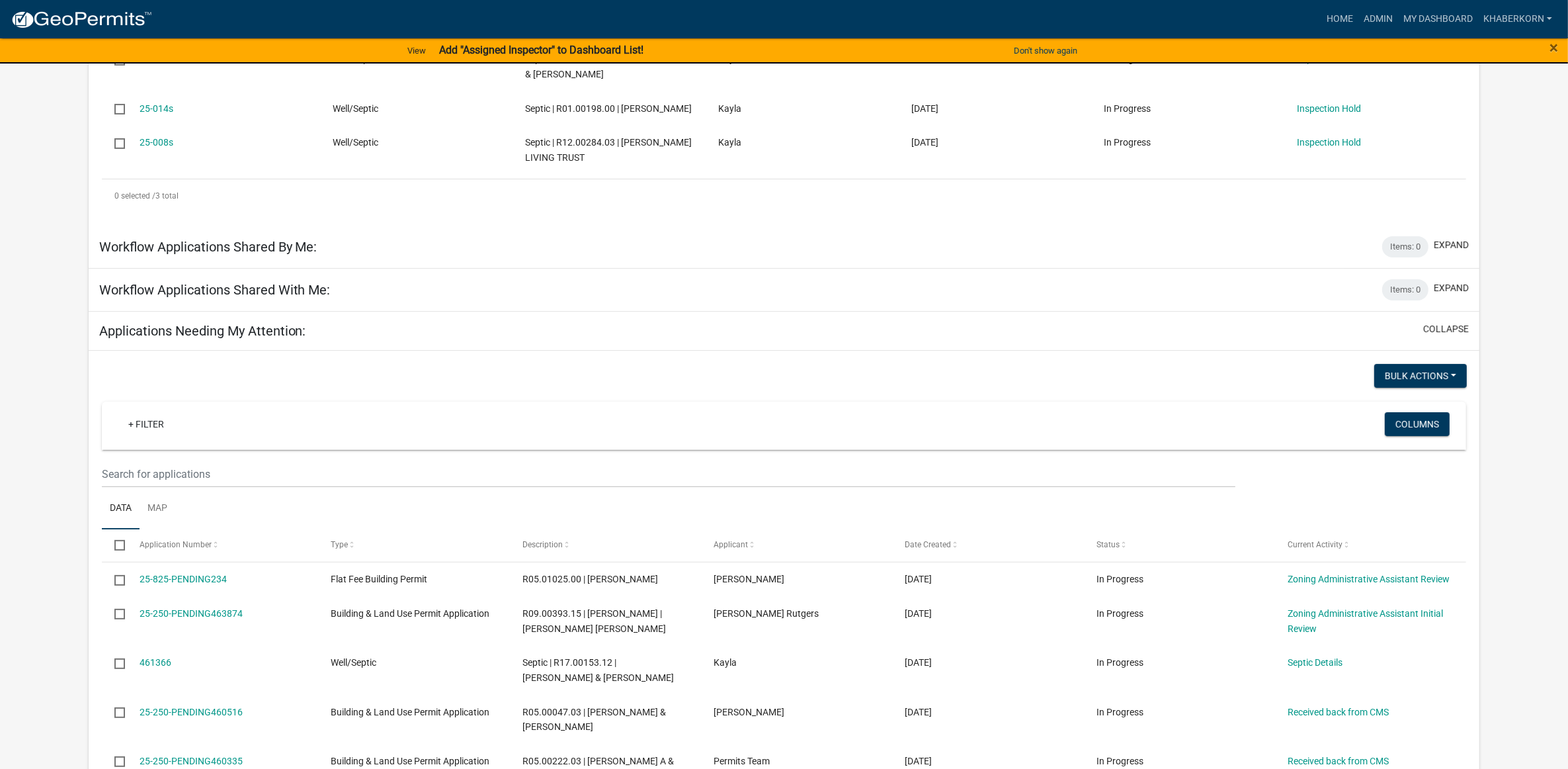
scroll to position [331, 0]
